Goal: Find contact information: Find contact information

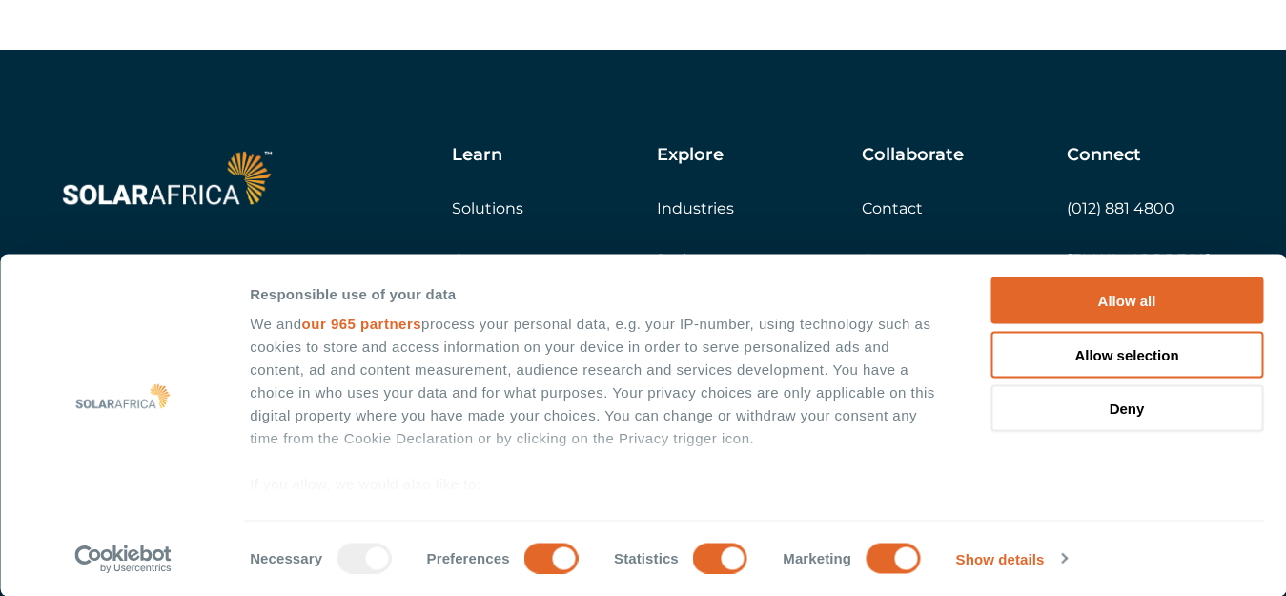
scroll to position [5510, 0]
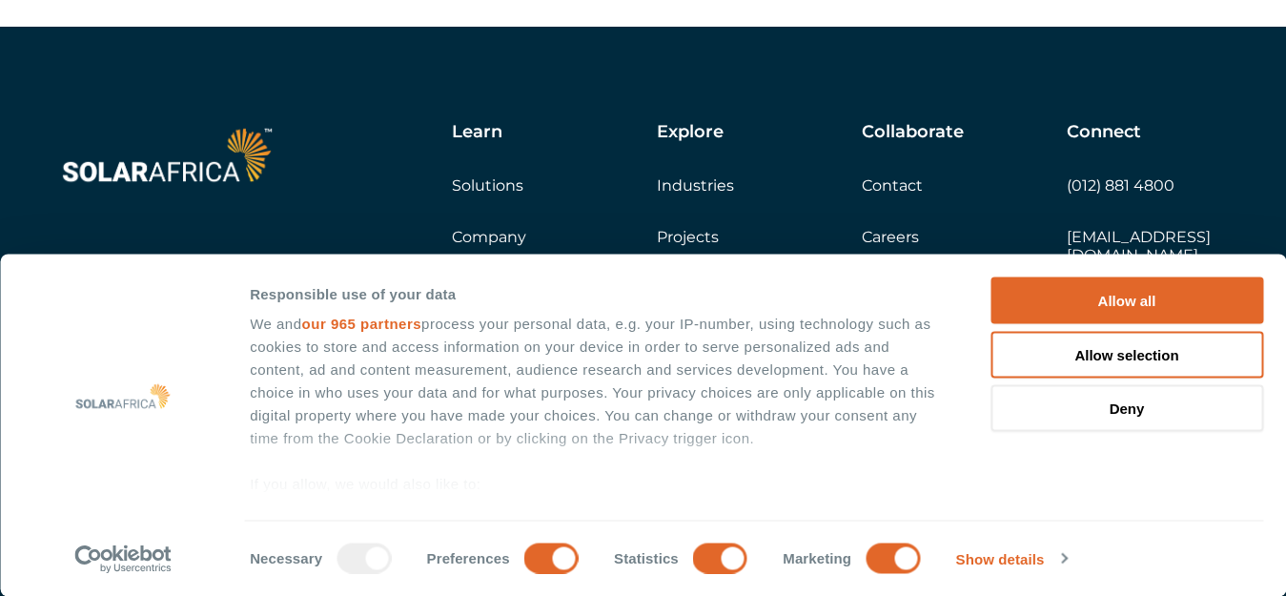
click at [881, 177] on div "Collaborate Contact Careers Get a quote" at bounding box center [964, 184] width 205 height 124
click at [887, 193] on link "Contact" at bounding box center [892, 185] width 61 height 18
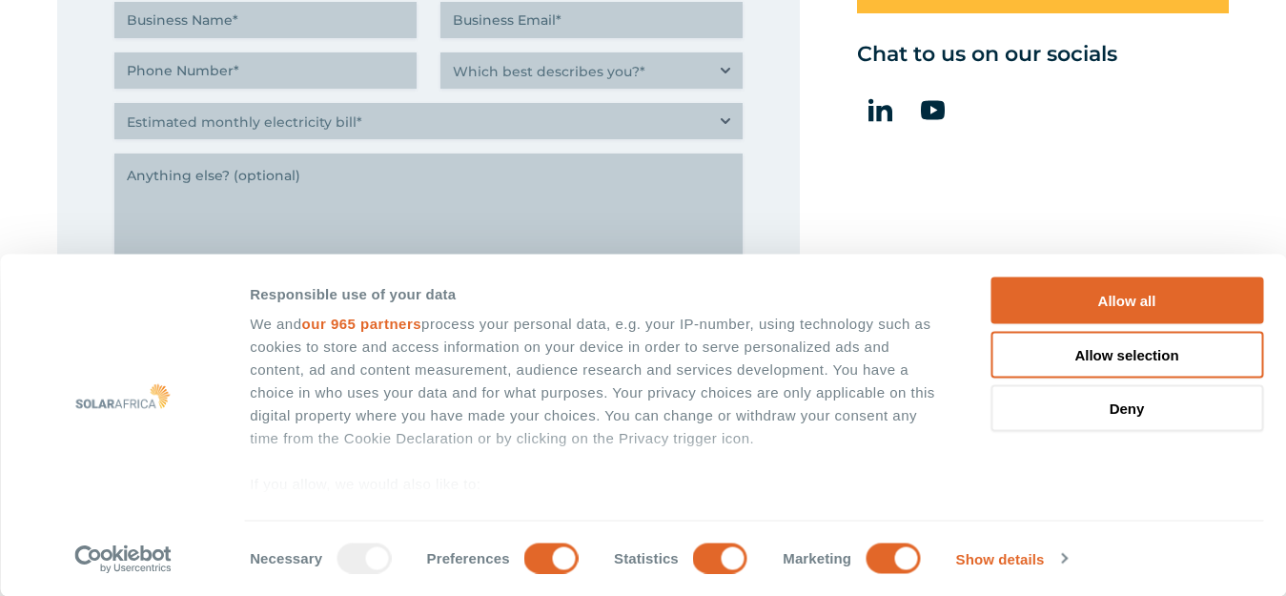
scroll to position [1716, 0]
